Goal: Find specific page/section

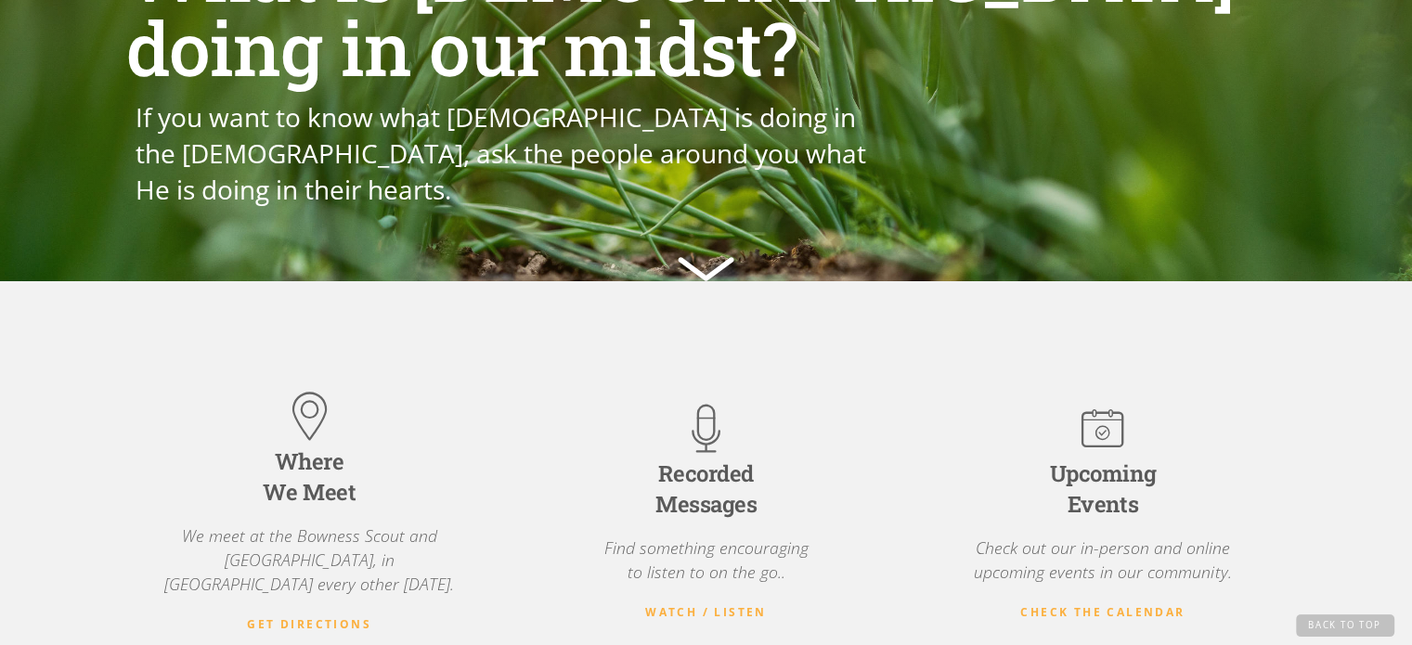
scroll to position [279, 0]
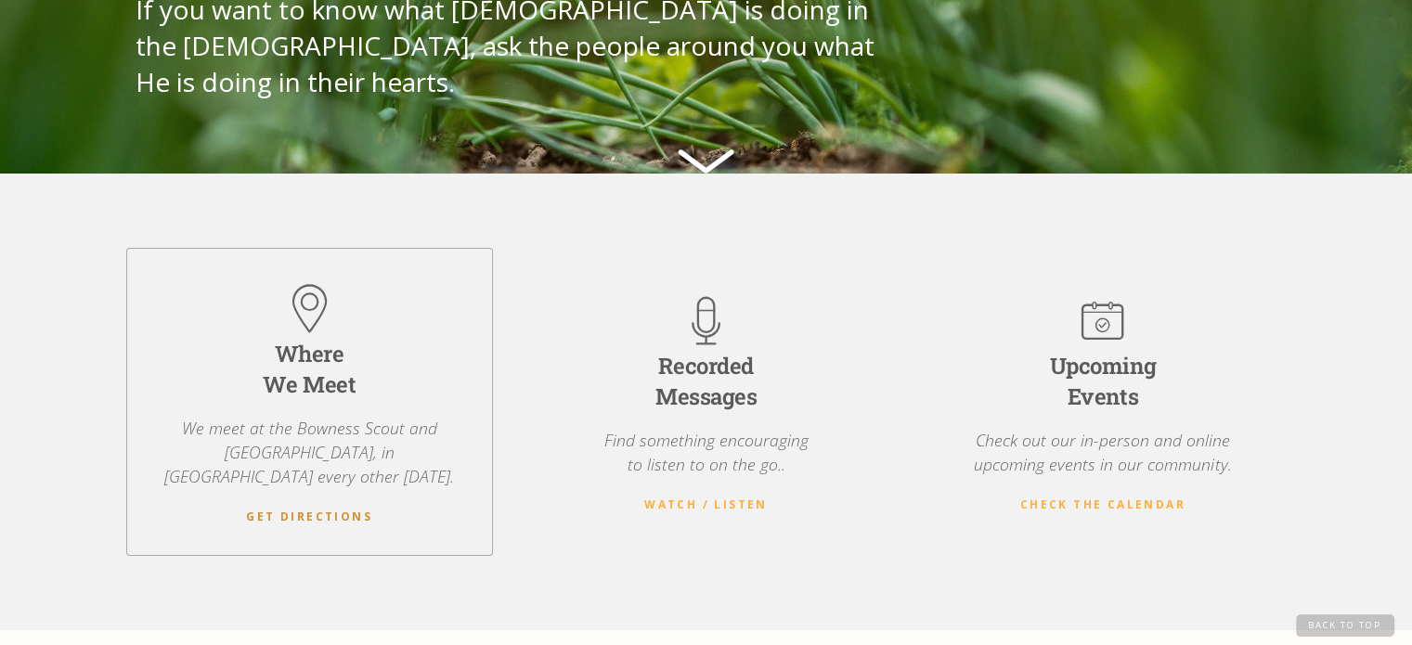
click at [264, 509] on link "Get Directions" at bounding box center [309, 517] width 126 height 17
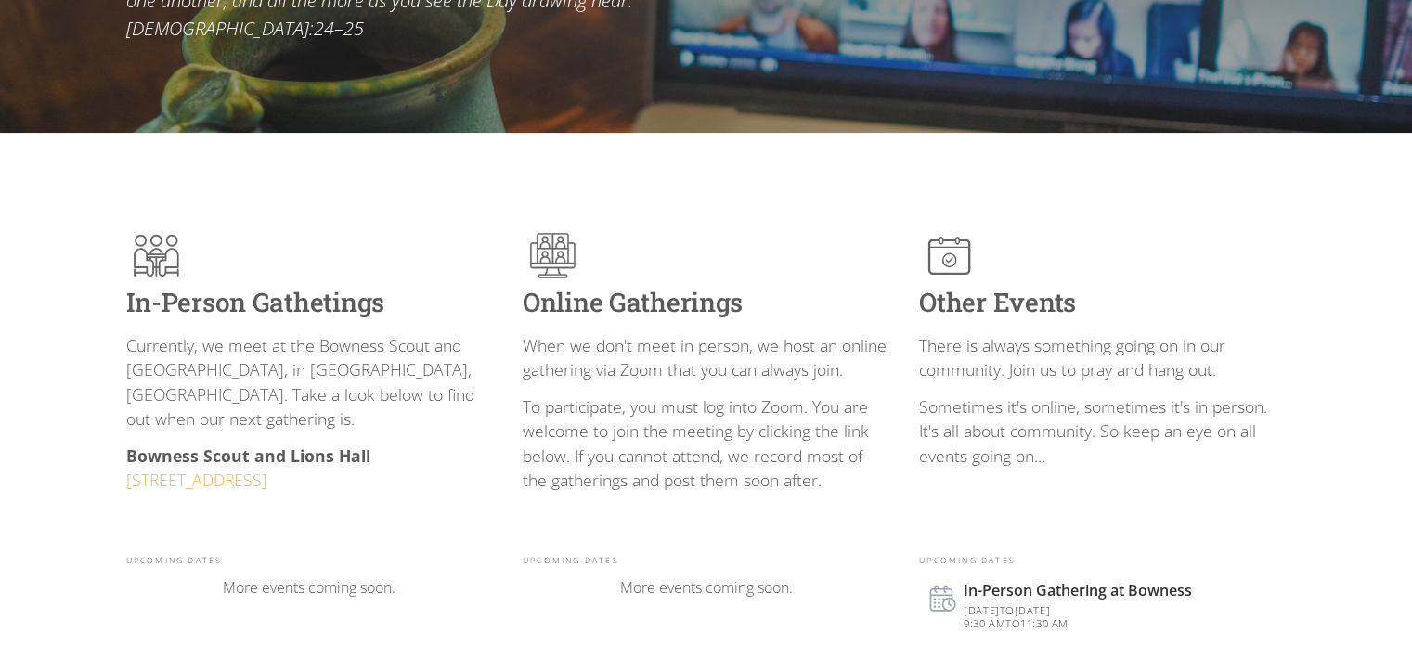
scroll to position [371, 0]
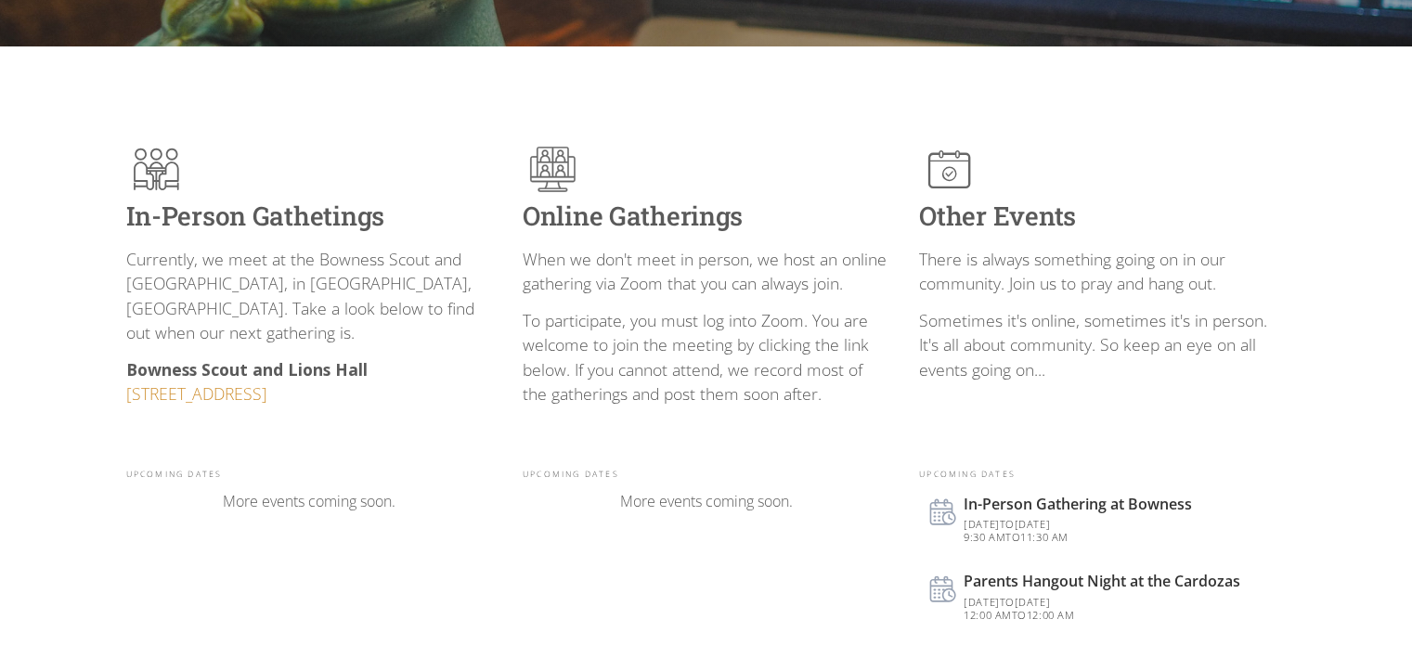
drag, startPoint x: 456, startPoint y: 371, endPoint x: 127, endPoint y: 376, distance: 328.7
click at [127, 376] on p "Bowness Scout and Lions Hall [STREET_ADDRESS]" at bounding box center [309, 381] width 367 height 49
copy link "[STREET_ADDRESS]"
